Goal: Find specific page/section: Find specific page/section

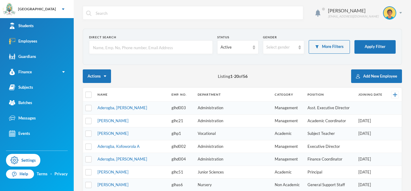
click at [153, 46] on input "text" at bounding box center [150, 48] width 117 height 14
type input "ilelaboye"
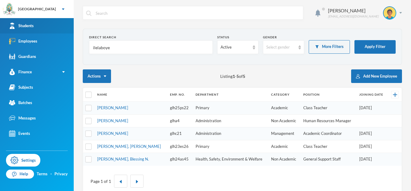
click at [61, 28] on link "Students" at bounding box center [37, 25] width 74 height 15
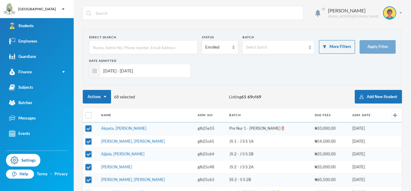
click at [130, 70] on input "[DATE] - [DATE]" at bounding box center [143, 71] width 87 height 14
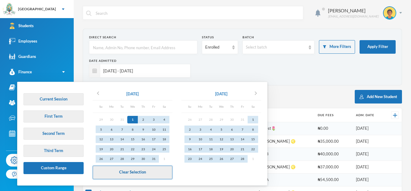
click at [132, 168] on button "Clear Selection" at bounding box center [133, 172] width 80 height 14
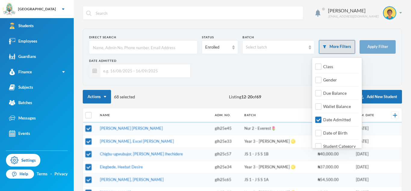
click at [340, 45] on button "More Filters" at bounding box center [337, 47] width 36 height 14
click at [327, 119] on span "Date Admitted" at bounding box center [337, 119] width 33 height 5
click at [322, 119] on input "Date Admitted" at bounding box center [319, 120] width 6 height 6
checkbox input "false"
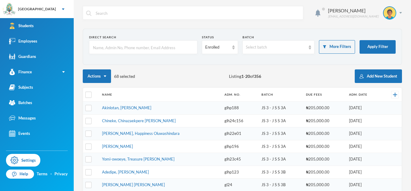
click at [175, 47] on input "text" at bounding box center [143, 48] width 102 height 14
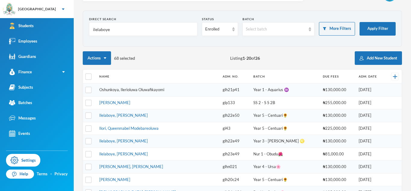
scroll to position [19, 0]
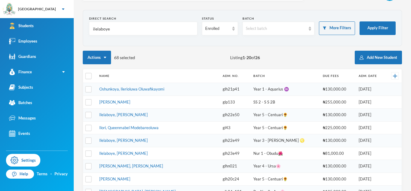
type input "ilelaboye"
